Goal: Task Accomplishment & Management: Use online tool/utility

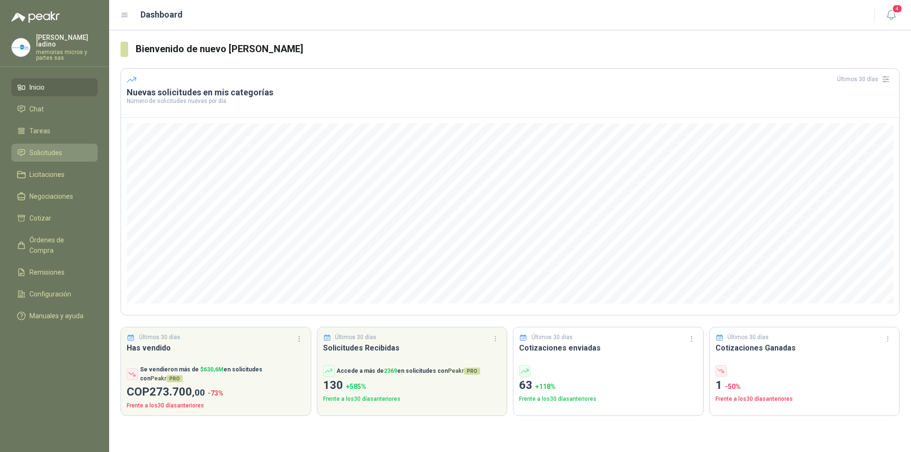
click at [53, 148] on span "Solicitudes" at bounding box center [45, 153] width 33 height 10
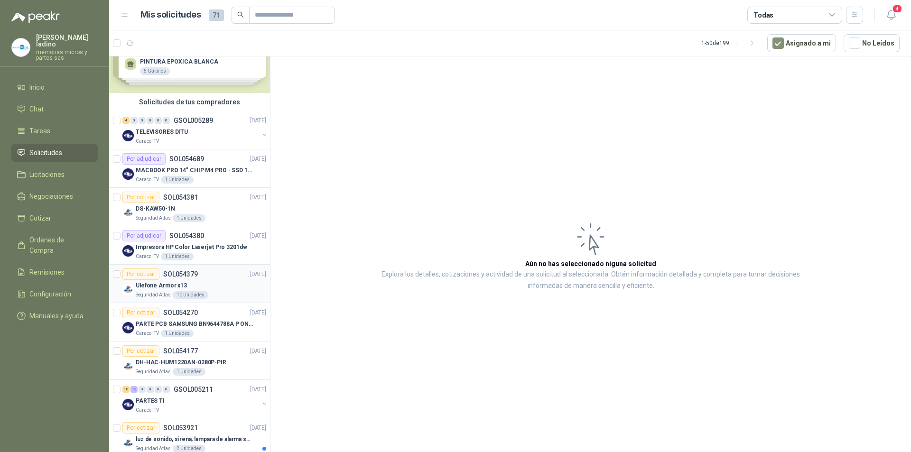
scroll to position [47, 0]
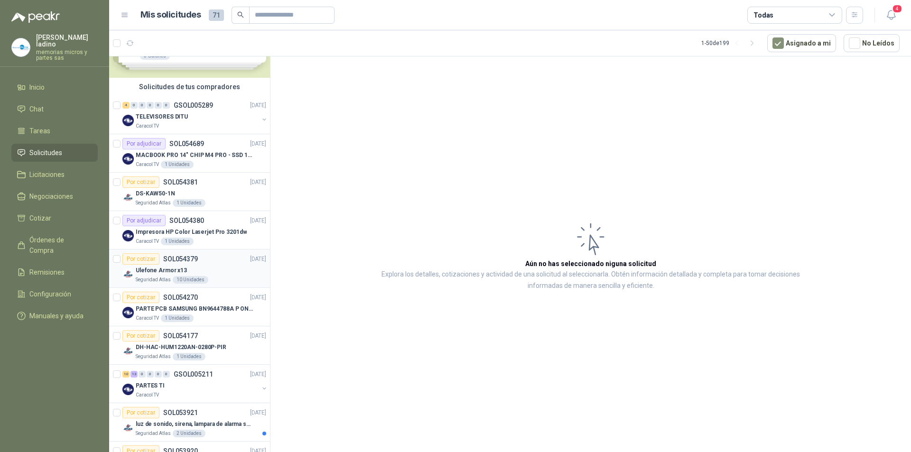
click at [141, 258] on div "Por cotizar" at bounding box center [140, 258] width 37 height 11
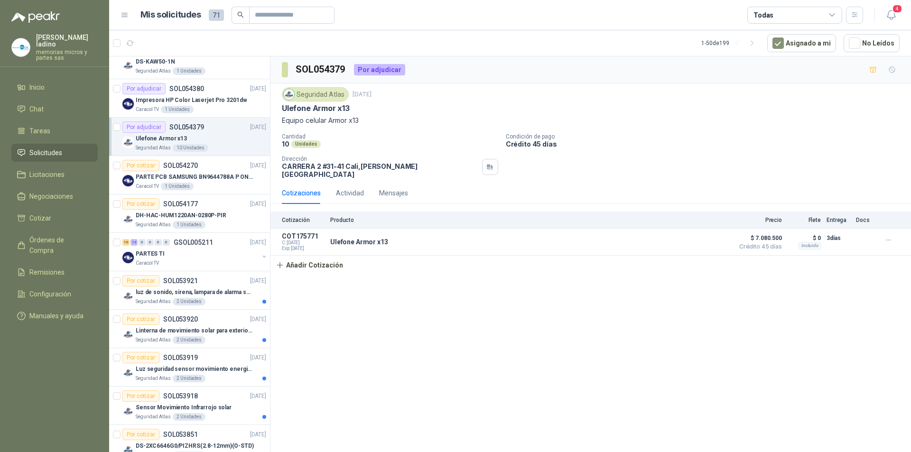
scroll to position [190, 0]
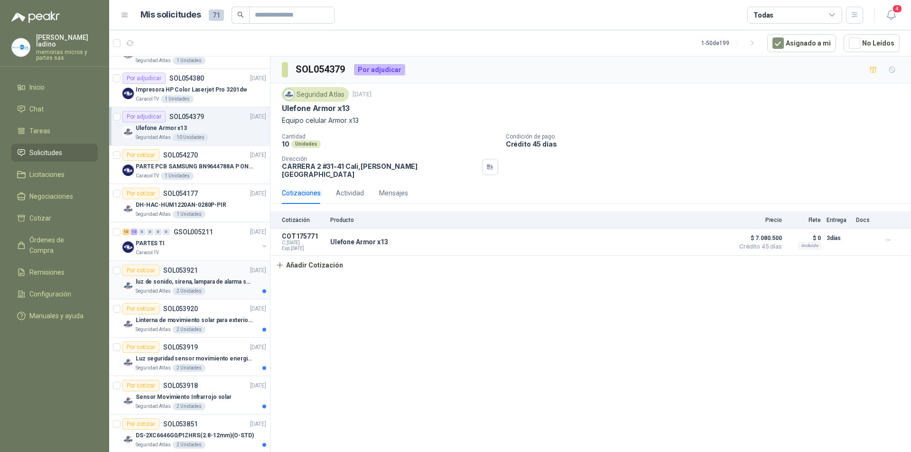
click at [142, 272] on div "Por cotizar" at bounding box center [140, 270] width 37 height 11
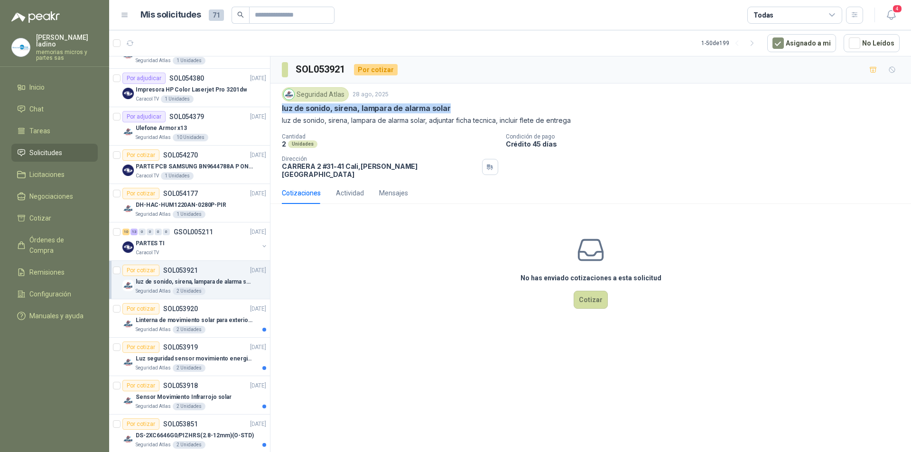
drag, startPoint x: 282, startPoint y: 108, endPoint x: 447, endPoint y: 106, distance: 164.7
click at [447, 106] on div "luz de sonido, sirena, lampara de alarma solar" at bounding box center [591, 108] width 618 height 10
copy p "luz de sonido, sirena, lampara de alarma solar"
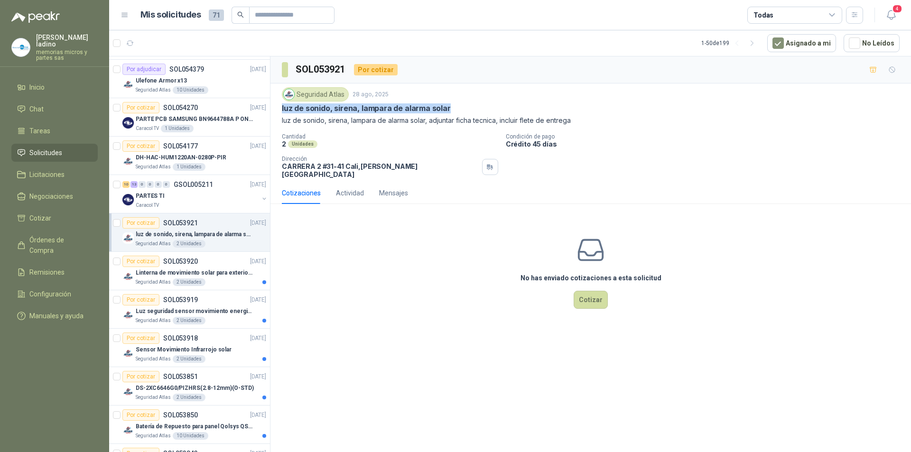
scroll to position [285, 0]
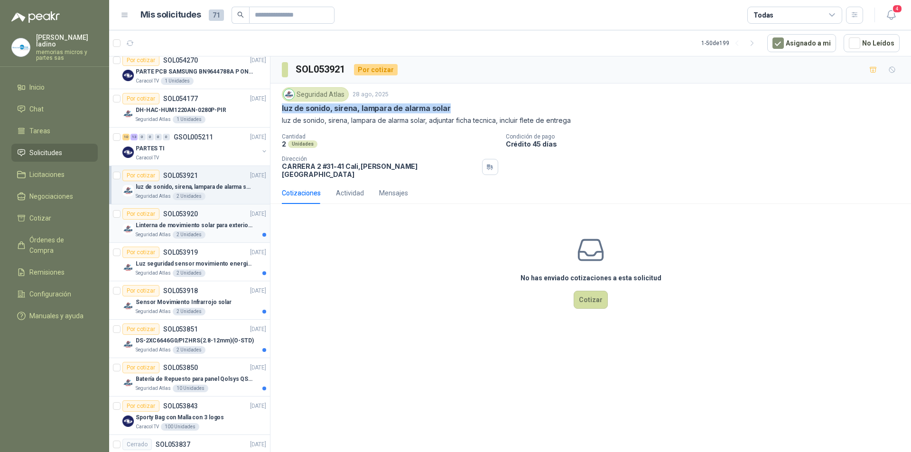
click at [145, 215] on div "Por cotizar" at bounding box center [140, 213] width 37 height 11
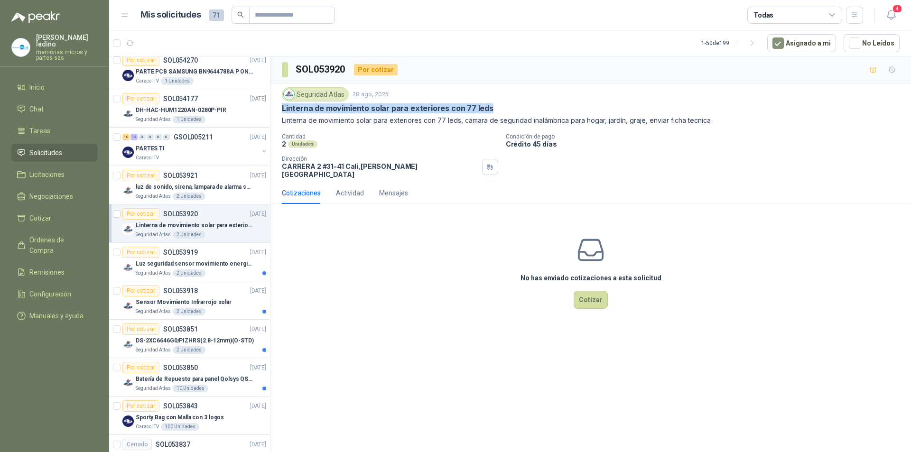
drag, startPoint x: 276, startPoint y: 109, endPoint x: 491, endPoint y: 110, distance: 215.5
click at [491, 110] on div "Seguridad Atlas [DATE] Linterna de movimiento solar para exteriores con 77 leds…" at bounding box center [591, 133] width 641 height 99
copy p "Linterna de movimiento solar para exteriores con 77 leds"
click at [588, 293] on button "Cotizar" at bounding box center [591, 300] width 34 height 18
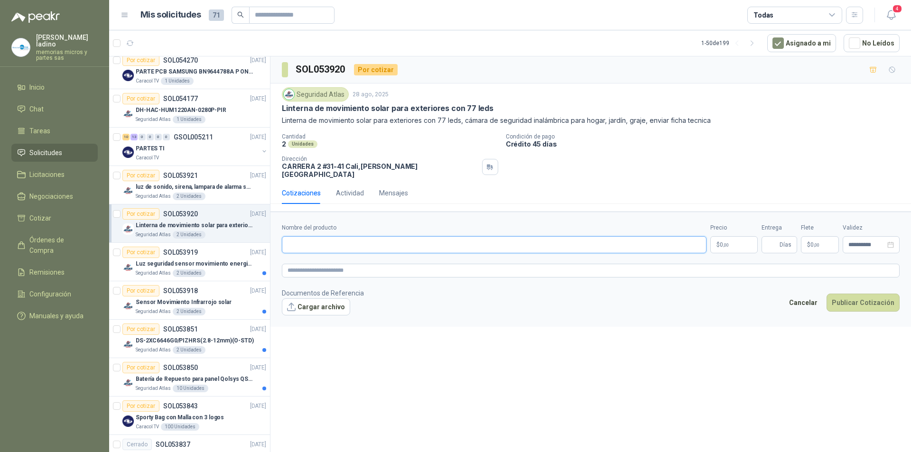
paste input "**********"
type input "**********"
click at [718, 243] on p "$ 0 ,00" at bounding box center [733, 244] width 47 height 17
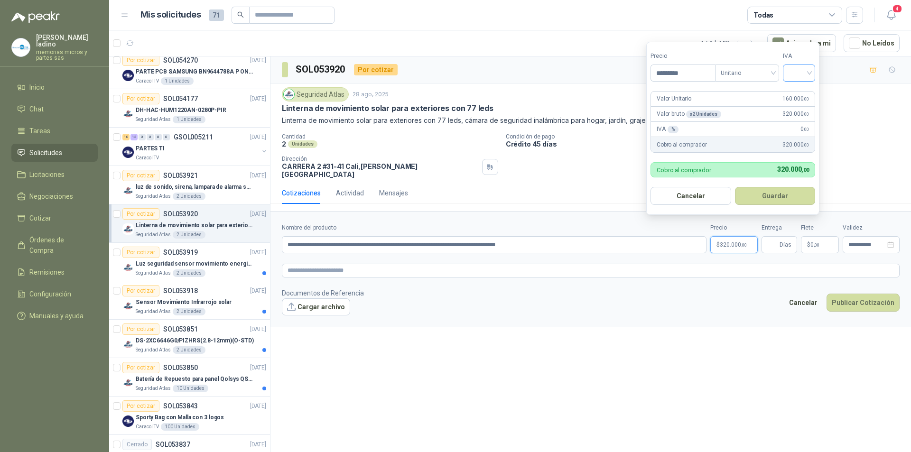
type input "*********"
click at [796, 73] on input "search" at bounding box center [799, 72] width 21 height 14
click at [793, 89] on div "19%" at bounding box center [802, 92] width 18 height 10
click at [754, 194] on button "Guardar" at bounding box center [777, 196] width 82 height 18
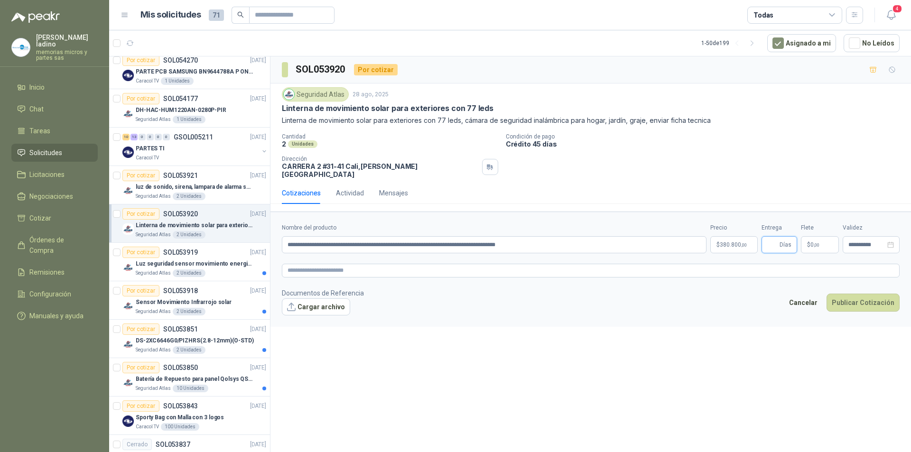
click at [769, 237] on input "Entrega" at bounding box center [772, 245] width 10 height 16
click at [770, 242] on input "Entrega" at bounding box center [772, 245] width 10 height 16
type input "*"
click at [842, 299] on button "Publicar Cotización" at bounding box center [863, 303] width 73 height 18
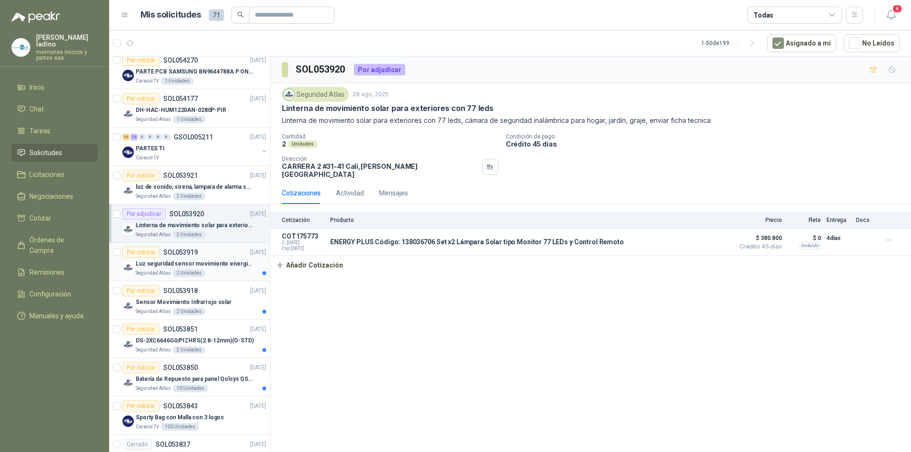
click at [151, 253] on div "Por cotizar" at bounding box center [140, 252] width 37 height 11
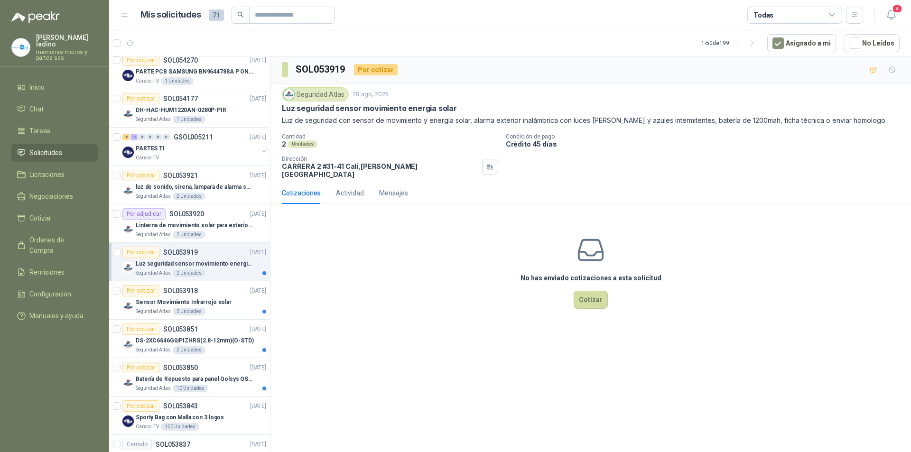
click at [158, 263] on p "Luz seguridad sensor movimiento energia solar" at bounding box center [195, 264] width 118 height 9
drag, startPoint x: 280, startPoint y: 109, endPoint x: 464, endPoint y: 111, distance: 183.2
click at [464, 111] on div "Seguridad Atlas [DATE] Luz seguridad sensor movimiento energia solar Luz de seg…" at bounding box center [591, 133] width 641 height 99
copy p "Luz seguridad sensor movimiento energia solar"
click at [584, 292] on button "Cotizar" at bounding box center [591, 300] width 34 height 18
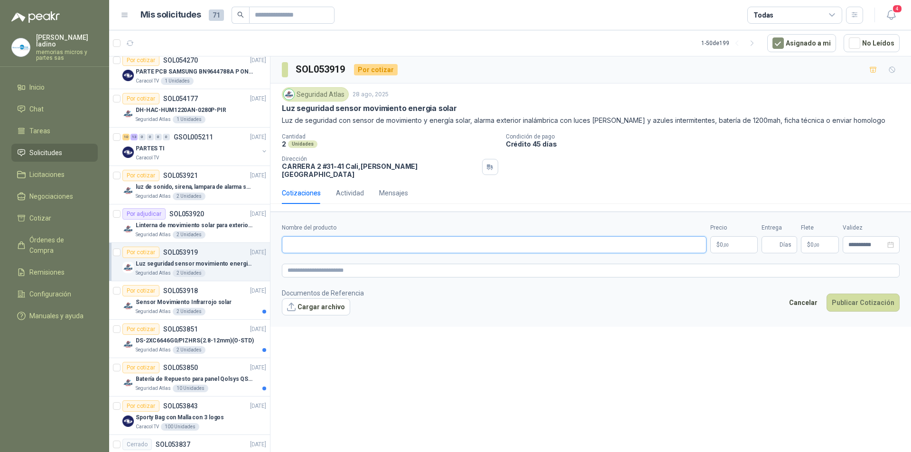
paste input "**********"
type input "**********"
click at [726, 243] on span ",00" at bounding box center [726, 245] width 6 height 5
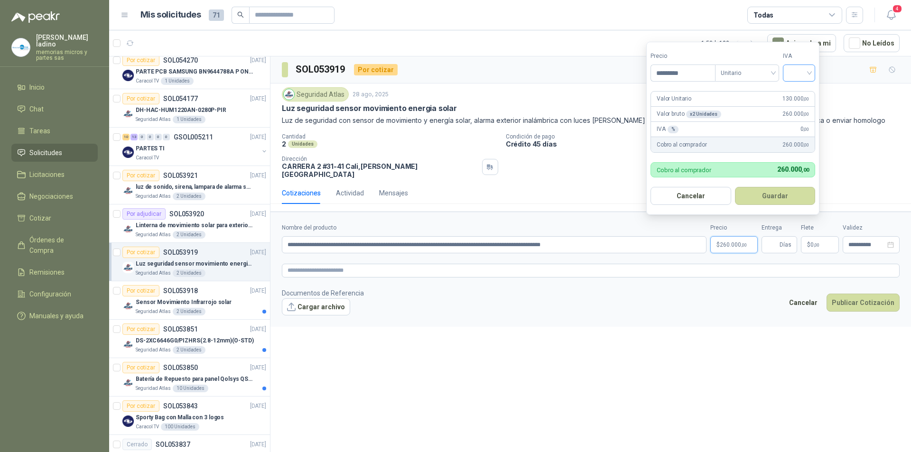
type input "*********"
click at [796, 75] on input "search" at bounding box center [799, 72] width 21 height 14
click at [796, 90] on div "19%" at bounding box center [802, 92] width 18 height 10
click at [769, 193] on button "Guardar" at bounding box center [777, 196] width 82 height 18
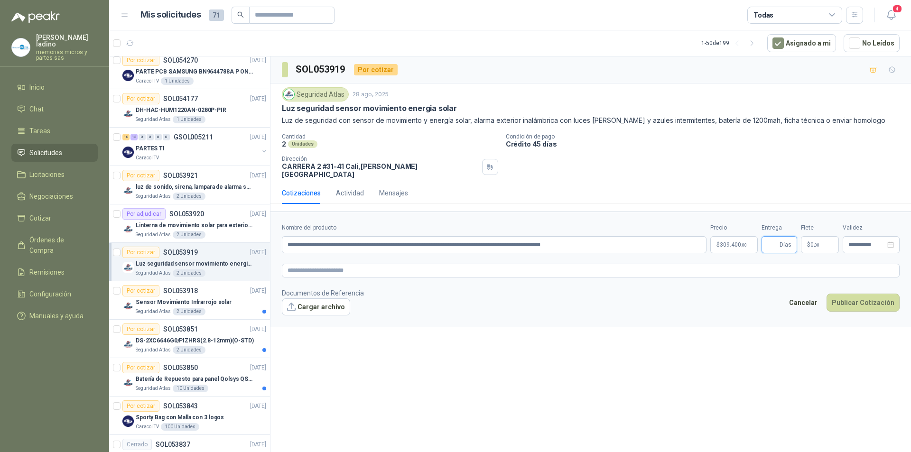
click at [772, 237] on input "Entrega" at bounding box center [772, 245] width 10 height 16
type input "*"
click at [851, 294] on button "Publicar Cotización" at bounding box center [863, 303] width 73 height 18
drag, startPoint x: 581, startPoint y: 237, endPoint x: 432, endPoint y: 242, distance: 149.1
click at [432, 242] on input "**********" at bounding box center [494, 244] width 425 height 17
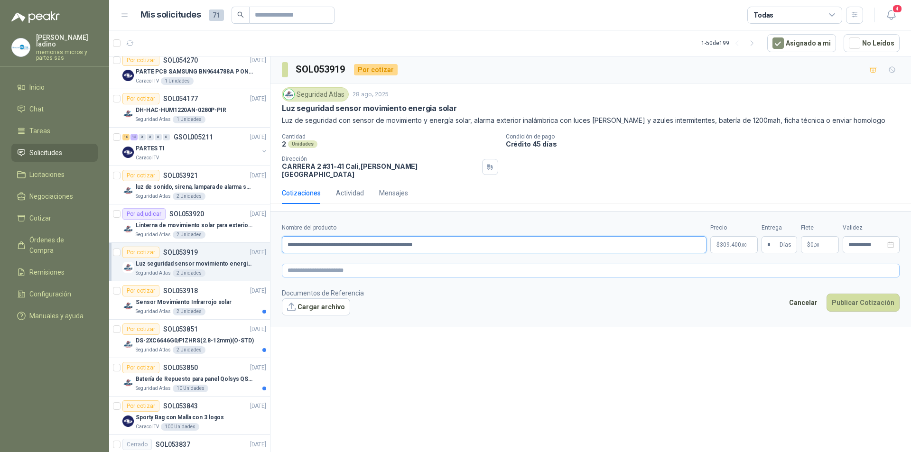
type input "**********"
paste textarea "**********"
type textarea "**********"
click at [841, 294] on button "Publicar Cotización" at bounding box center [863, 303] width 73 height 18
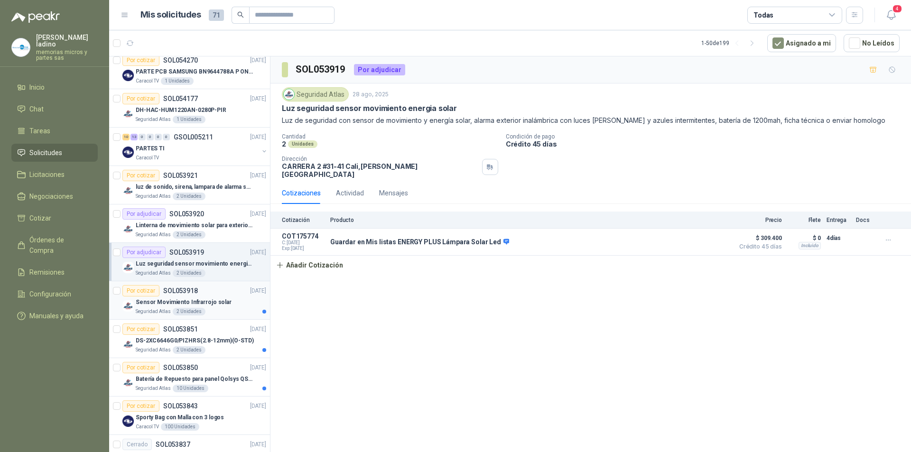
click at [145, 293] on div "Por cotizar" at bounding box center [140, 290] width 37 height 11
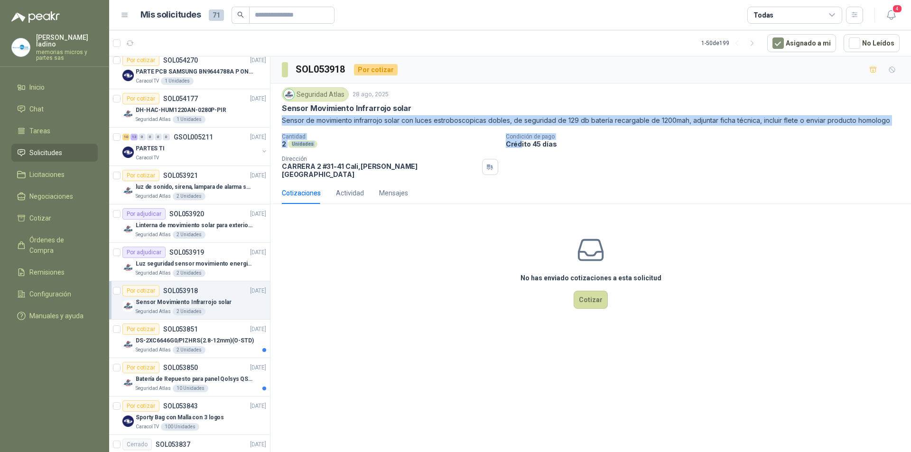
drag, startPoint x: 279, startPoint y: 122, endPoint x: 520, endPoint y: 145, distance: 242.1
click at [520, 145] on div "Seguridad Atlas [DATE] Sensor Movimiento Infrarrojo solar Sensor de movimiento …" at bounding box center [591, 133] width 641 height 99
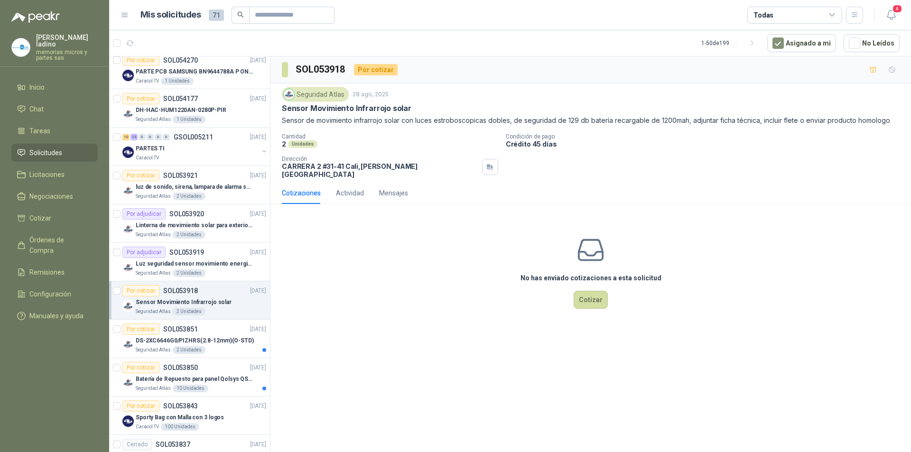
click at [449, 163] on div "Dirección [STREET_ADDRESS][PERSON_NAME]" at bounding box center [390, 167] width 216 height 23
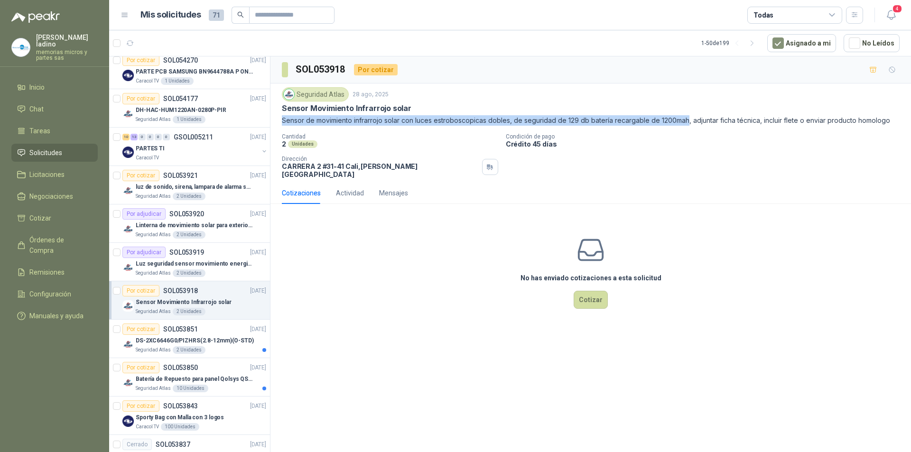
drag, startPoint x: 280, startPoint y: 120, endPoint x: 685, endPoint y: 121, distance: 405.3
click at [685, 121] on div "Seguridad Atlas [DATE] Sensor Movimiento Infrarrojo solar Sensor de movimiento …" at bounding box center [591, 133] width 641 height 99
copy p "Sensor de movimiento infrarrojo solar con luces estroboscopicas dobles, de segu…"
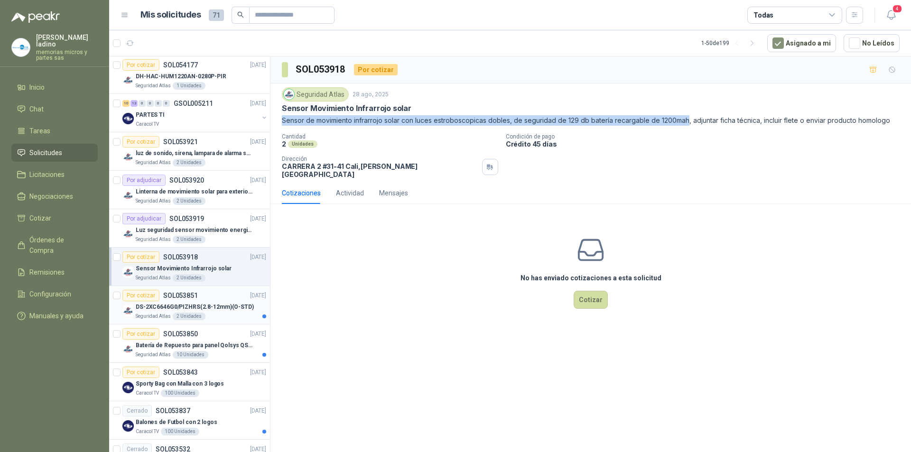
scroll to position [332, 0]
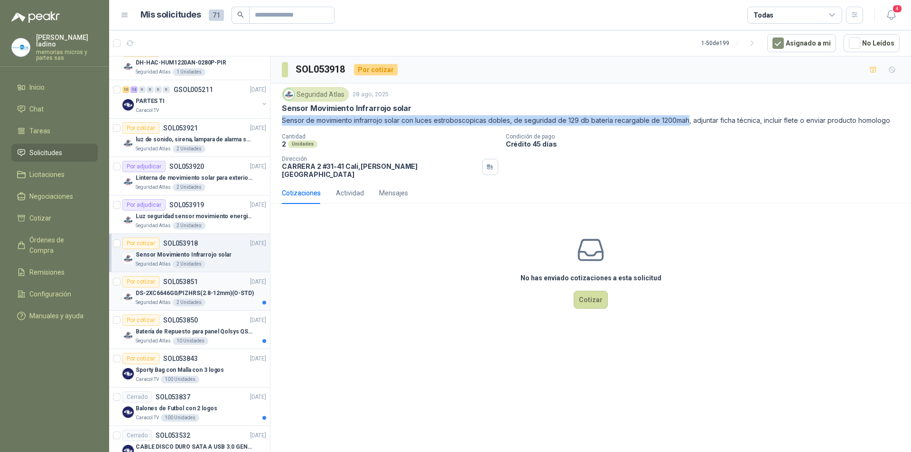
click at [148, 281] on div "Por cotizar" at bounding box center [140, 281] width 37 height 11
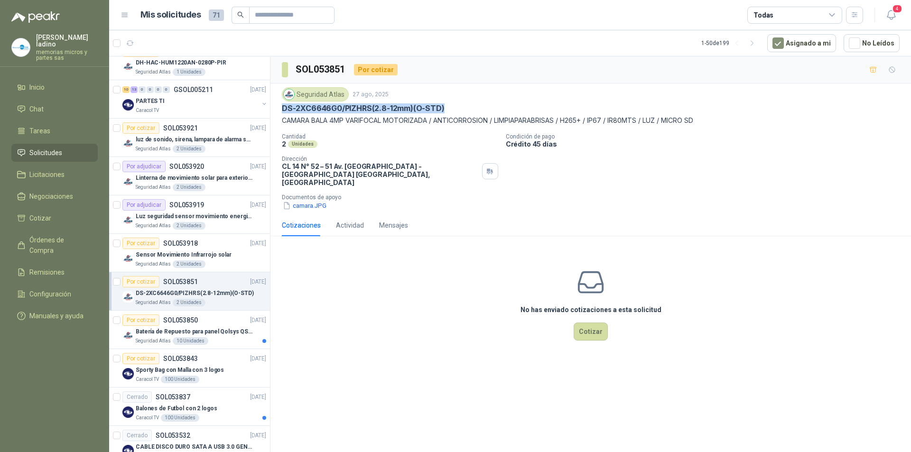
drag, startPoint x: 280, startPoint y: 108, endPoint x: 450, endPoint y: 105, distance: 169.4
click at [450, 105] on div "Seguridad Atlas [DATE] DS-2XC6646G0/PIZHRS(2.8-12mm)(O-STD) CAMARA BALA 4MP VAR…" at bounding box center [591, 149] width 641 height 131
copy p "DS-2XC6646G0/PIZHRS(2.8-12mm)(O-STD)"
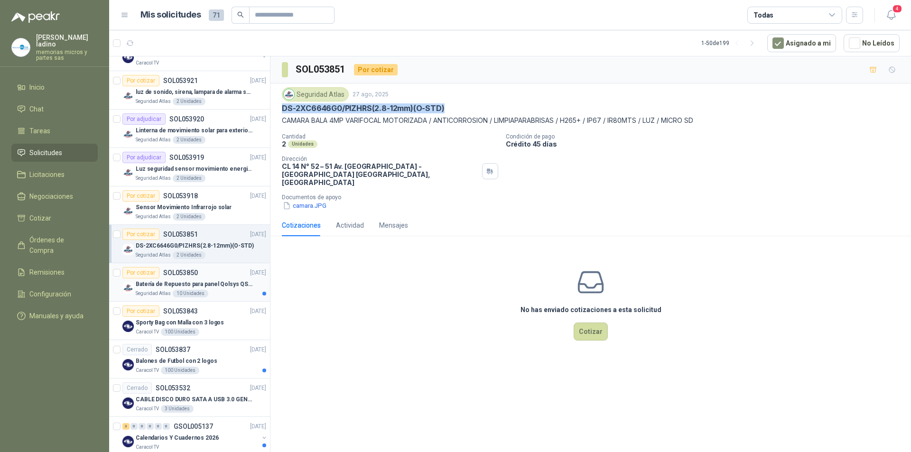
click at [146, 275] on div "Por cotizar" at bounding box center [140, 272] width 37 height 11
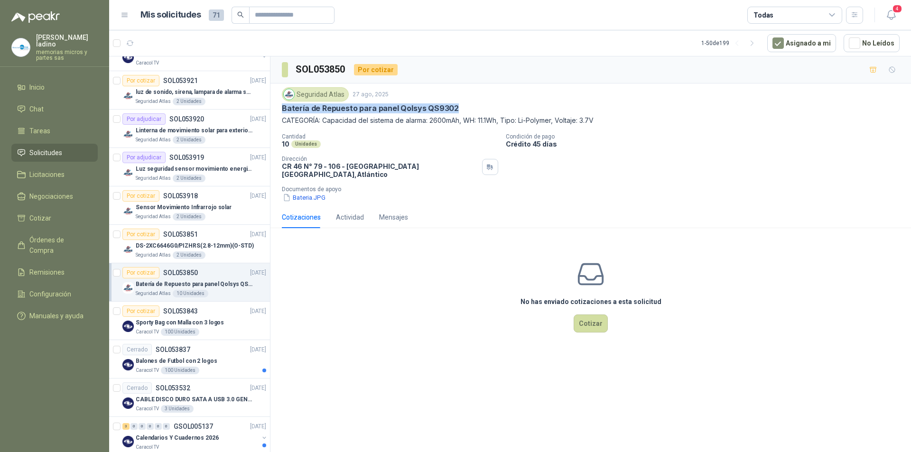
drag, startPoint x: 281, startPoint y: 107, endPoint x: 461, endPoint y: 107, distance: 179.9
click at [461, 107] on div "Seguridad Atlas [DATE] Batería de Repuesto para panel Qolsys QS9302 CATEGORÍA: …" at bounding box center [591, 145] width 641 height 123
copy p "Batería de Repuesto para panel Qolsys QS9302"
click at [589, 315] on button "Cotizar" at bounding box center [591, 324] width 34 height 18
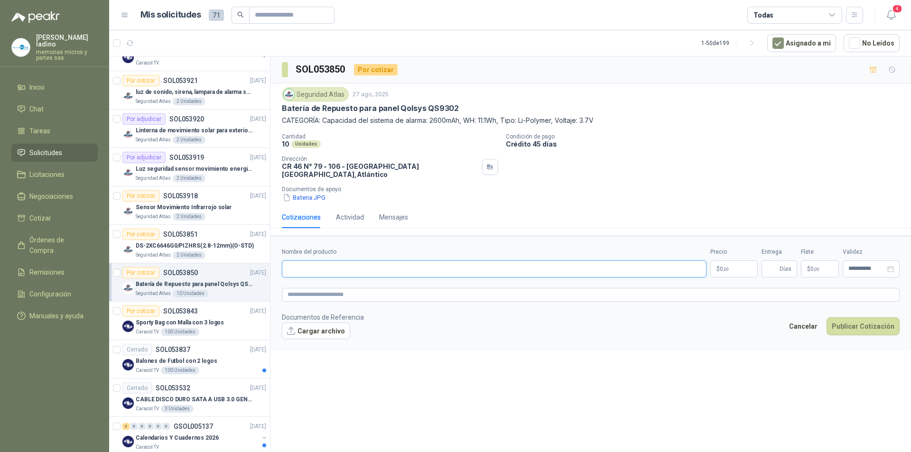
click at [308, 261] on input "Nombre del producto" at bounding box center [494, 269] width 425 height 17
paste input "**********"
type input "**********"
click at [716, 261] on p "$ 0 ,00" at bounding box center [733, 269] width 47 height 17
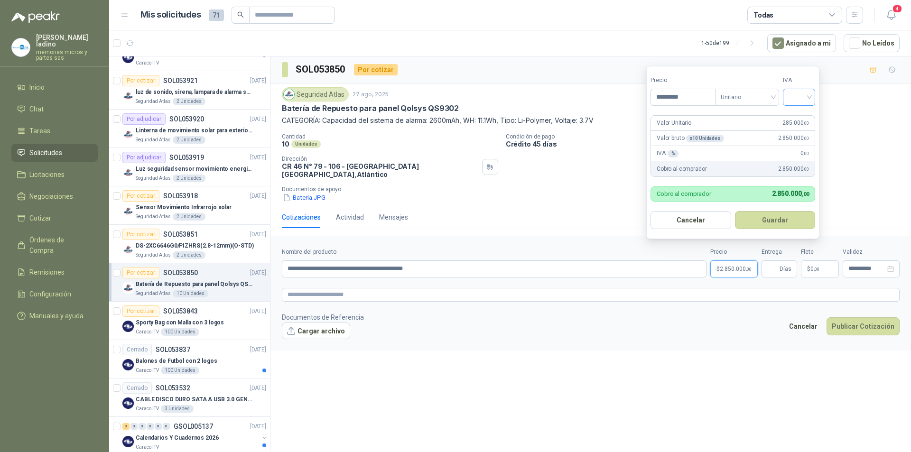
type input "*********"
click at [800, 96] on input "search" at bounding box center [799, 96] width 21 height 14
click at [796, 114] on div "19%" at bounding box center [802, 117] width 18 height 10
click at [768, 224] on button "Guardar" at bounding box center [777, 220] width 82 height 18
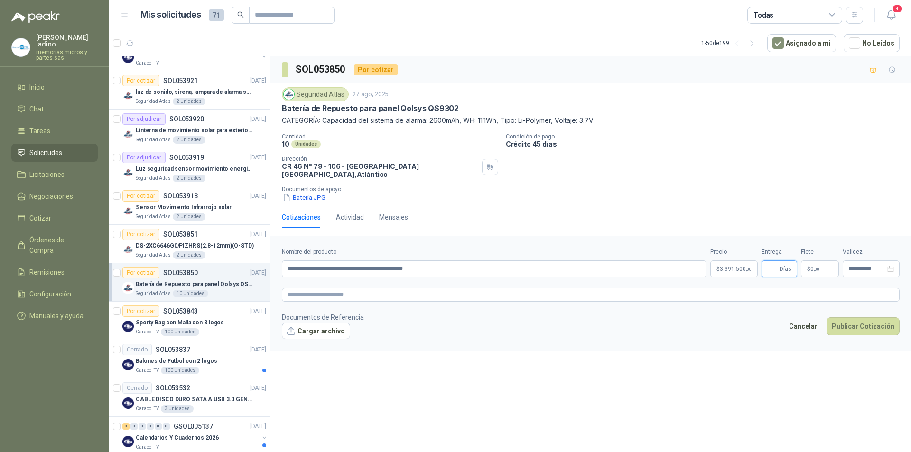
click at [778, 264] on input "Entrega" at bounding box center [772, 269] width 10 height 16
type input "*"
click at [875, 317] on button "Publicar Cotización" at bounding box center [863, 326] width 73 height 18
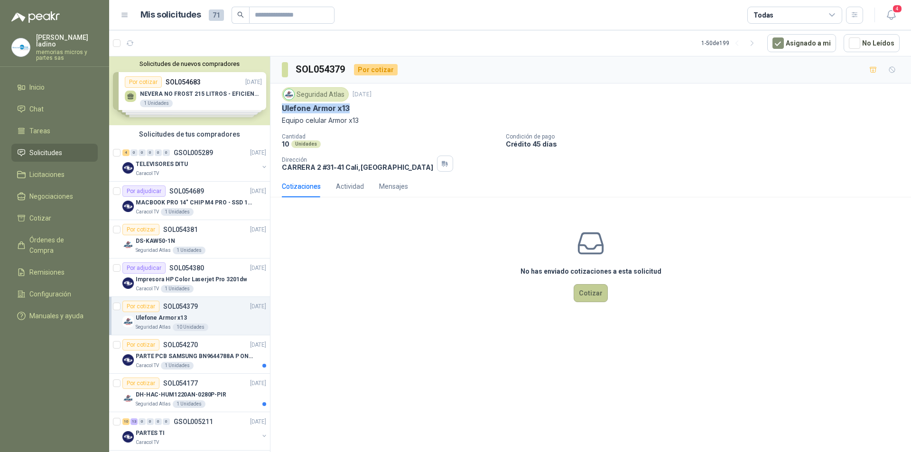
click at [587, 293] on button "Cotizar" at bounding box center [591, 293] width 34 height 18
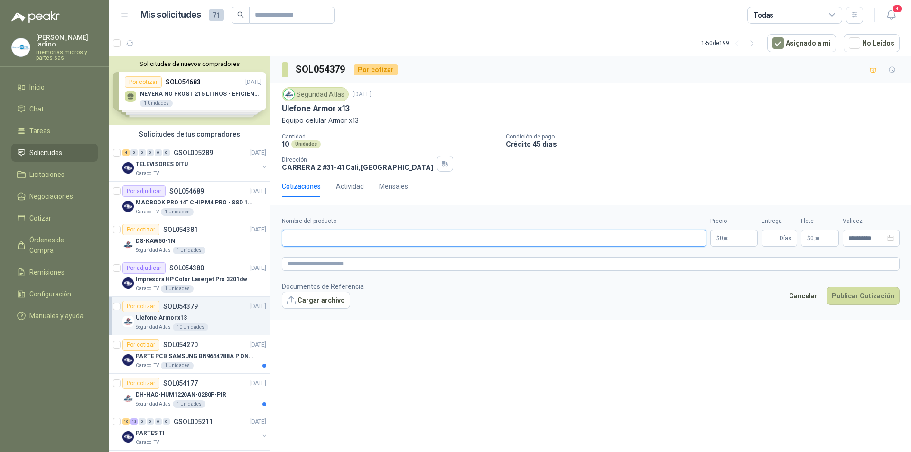
paste input "**********"
type input "**********"
click at [724, 235] on span "0 ,00" at bounding box center [724, 238] width 9 height 6
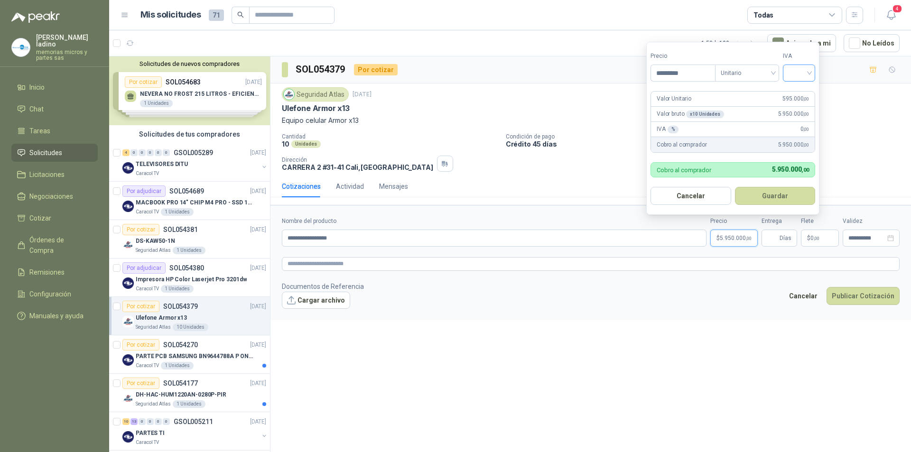
click at [788, 75] on div at bounding box center [799, 73] width 32 height 17
type input "*********"
click at [793, 93] on div "19%" at bounding box center [802, 92] width 18 height 10
click at [778, 200] on button "Guardar" at bounding box center [777, 196] width 82 height 18
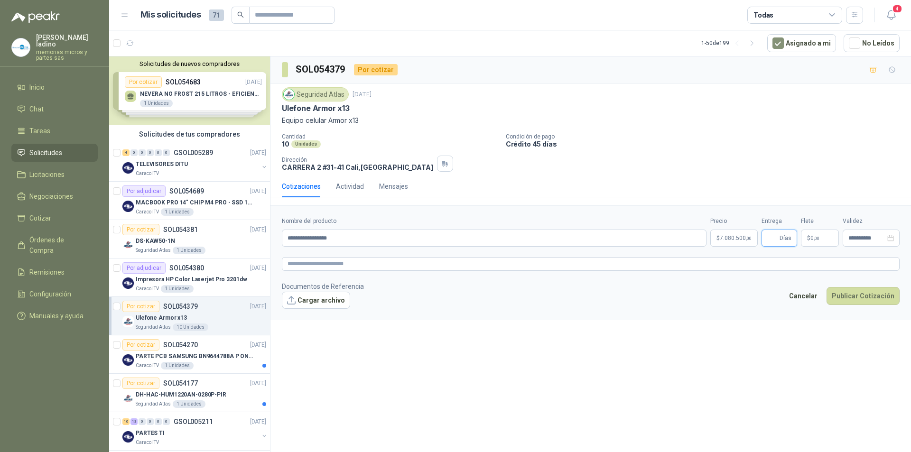
click at [776, 235] on input "Entrega" at bounding box center [772, 238] width 10 height 16
type input "*"
click at [857, 297] on button "Publicar Cotización" at bounding box center [863, 296] width 73 height 18
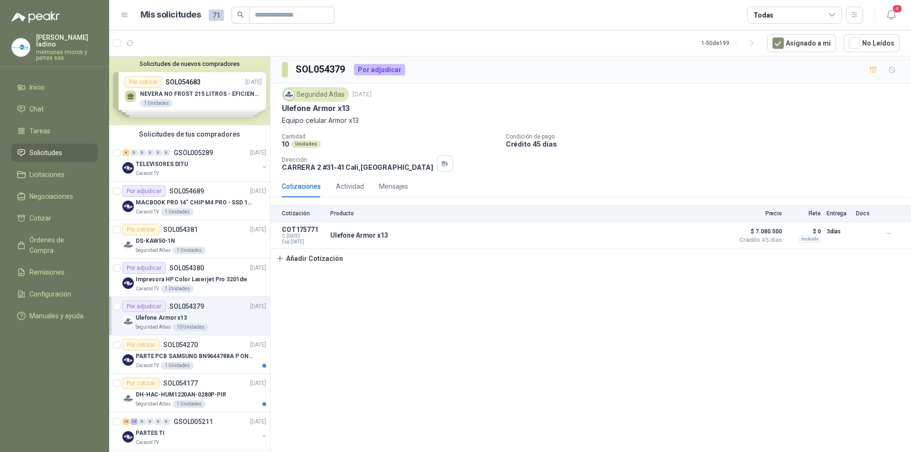
scroll to position [95, 0]
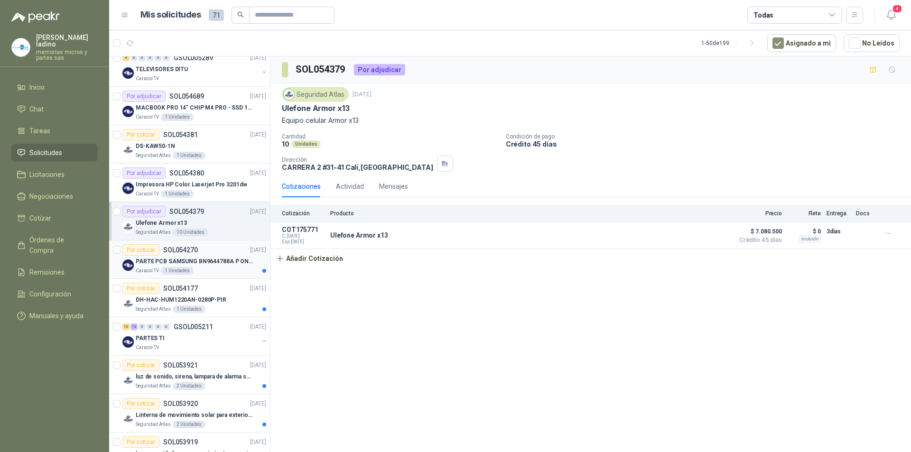
click at [134, 249] on div "Por cotizar" at bounding box center [140, 249] width 37 height 11
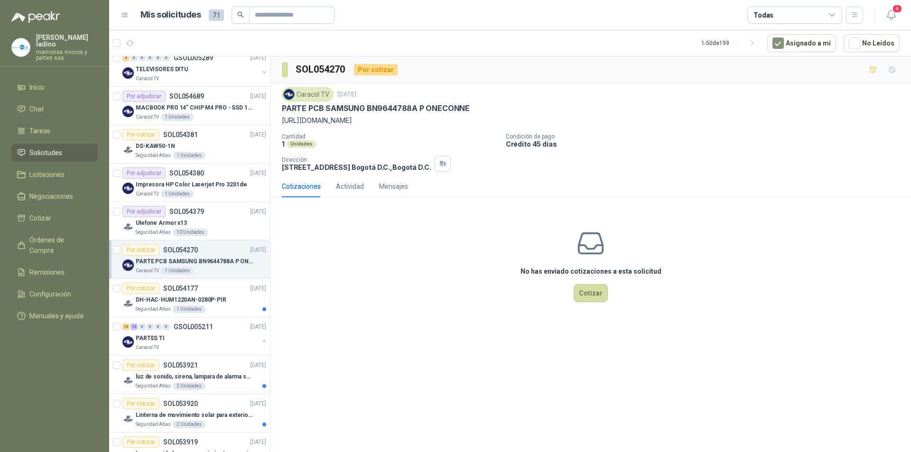
drag, startPoint x: 281, startPoint y: 117, endPoint x: 450, endPoint y: 129, distance: 169.9
click at [450, 129] on div "Caracol TV 1 sept, 2025 PARTE PCB SAMSUNG BN9644788A P ONECONNE https://samsung…" at bounding box center [591, 130] width 641 height 92
copy p "https://samsungparts.com/products/bn96-44188a"
click at [145, 291] on div "Por cotizar" at bounding box center [140, 288] width 37 height 11
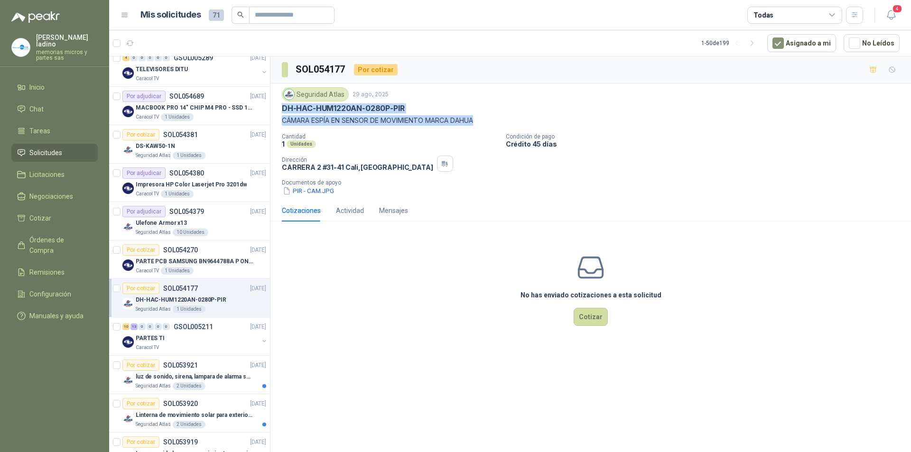
drag, startPoint x: 282, startPoint y: 107, endPoint x: 483, endPoint y: 124, distance: 201.4
click at [483, 124] on div "Seguridad Atlas 29 ago, 2025 DH-HAC-HUM1220AN-0280P-PIR CÁMARA ESPÍA EN SENSOR …" at bounding box center [591, 106] width 618 height 38
copy div "DH-HAC-HUM1220AN-0280P-PIR CÁMARA ESPÍA EN SENSOR DE MOVIMIENTO MARCA DAHUA"
